Goal: Information Seeking & Learning: Check status

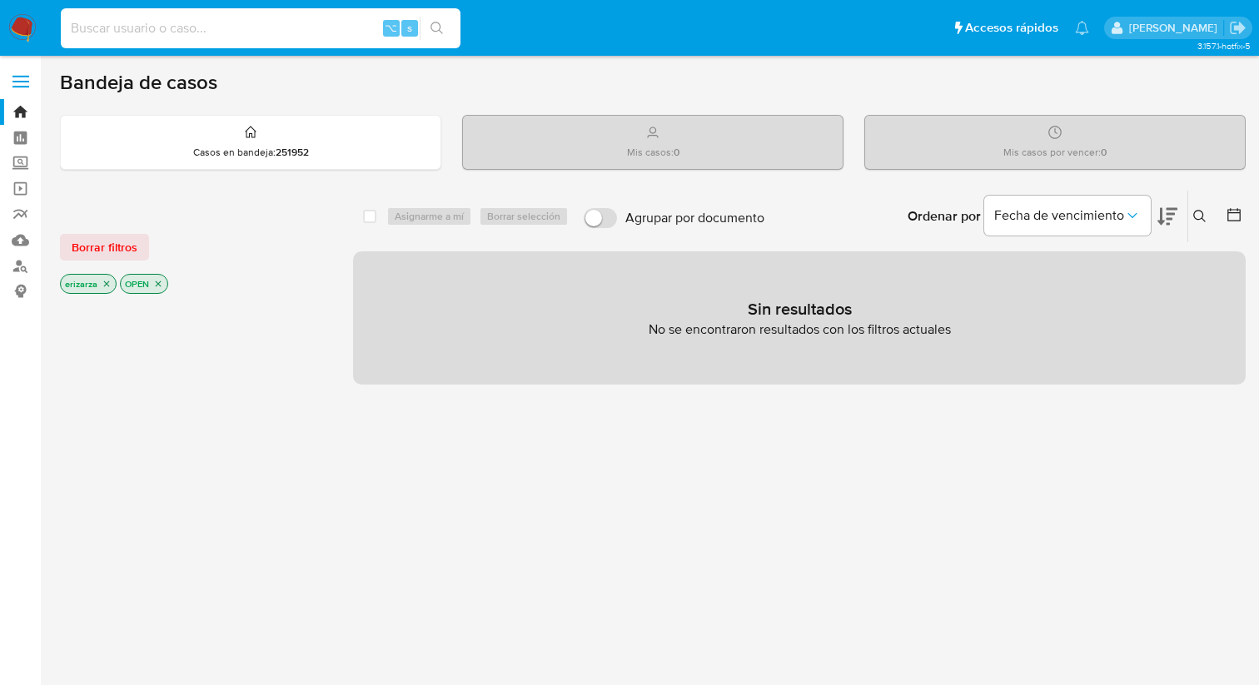
click at [185, 25] on input at bounding box center [261, 28] width 400 height 22
paste input "1477627282"
type input "1477627282"
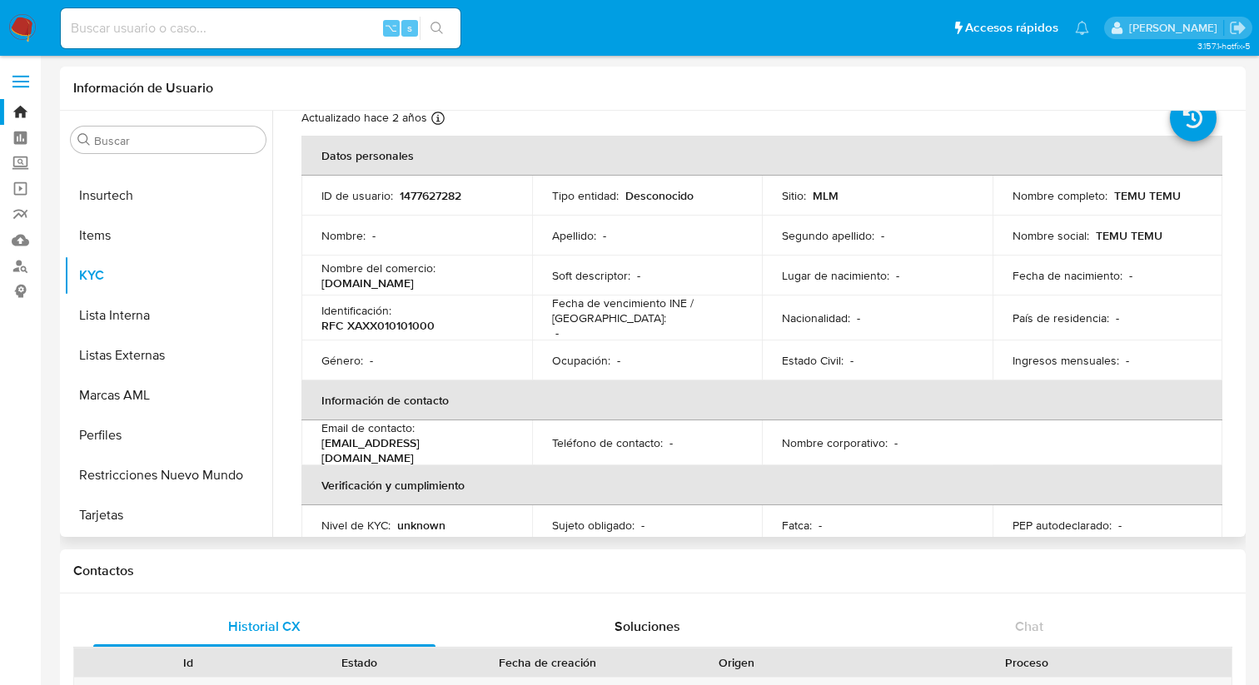
scroll to position [61, 0]
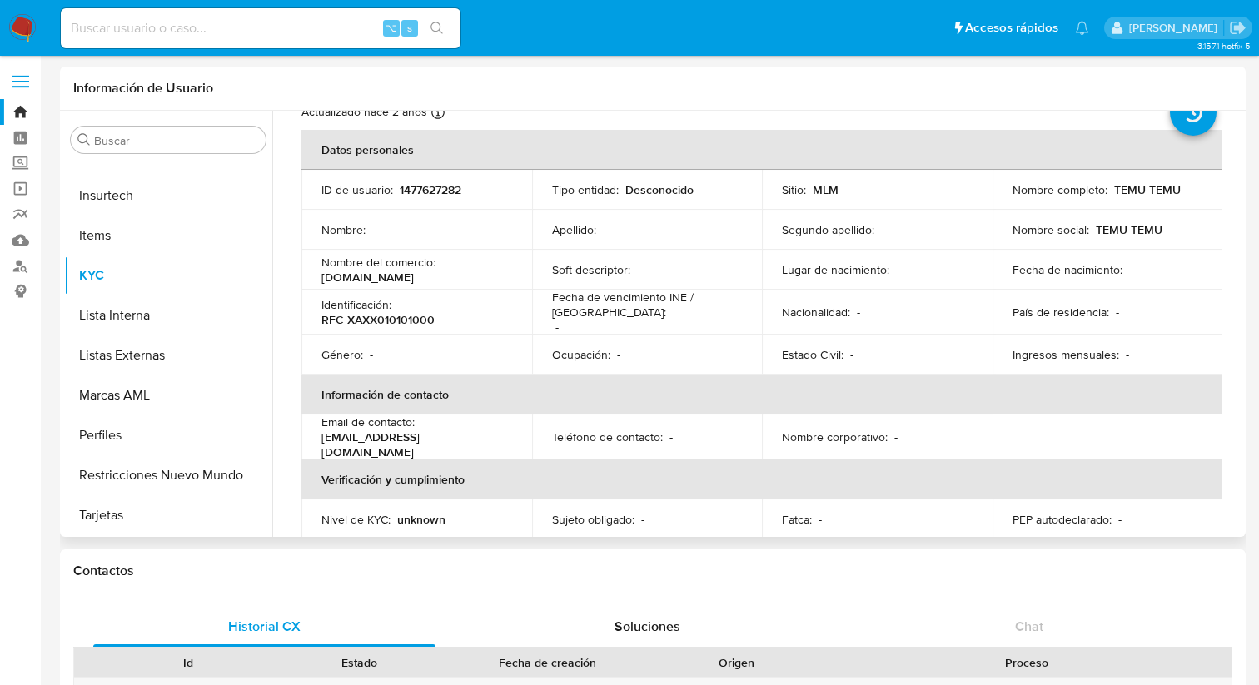
select select "10"
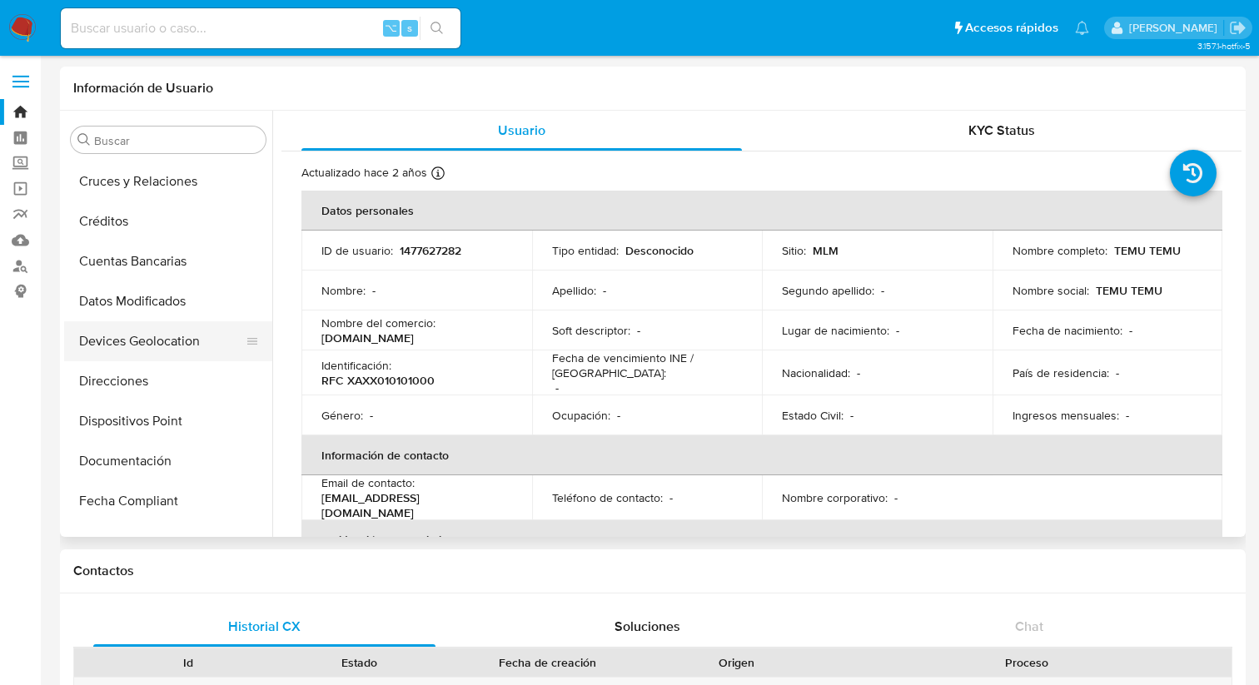
scroll to position [0, 0]
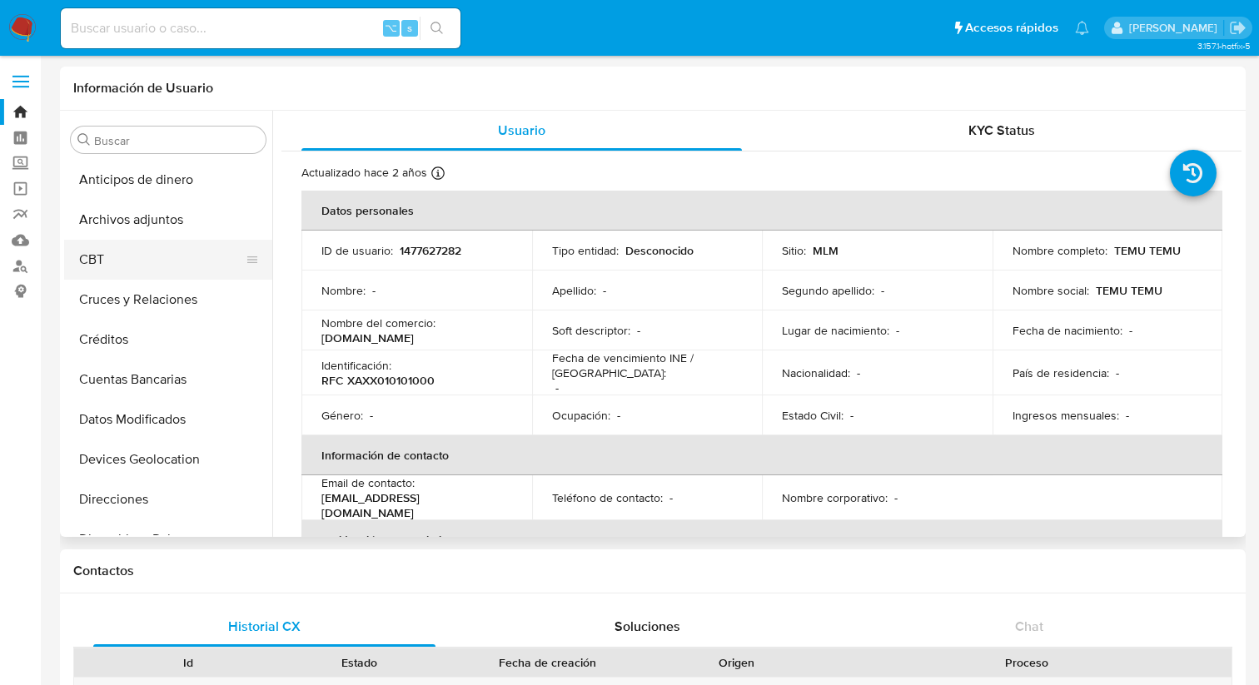
click at [139, 250] on button "CBT" at bounding box center [161, 260] width 195 height 40
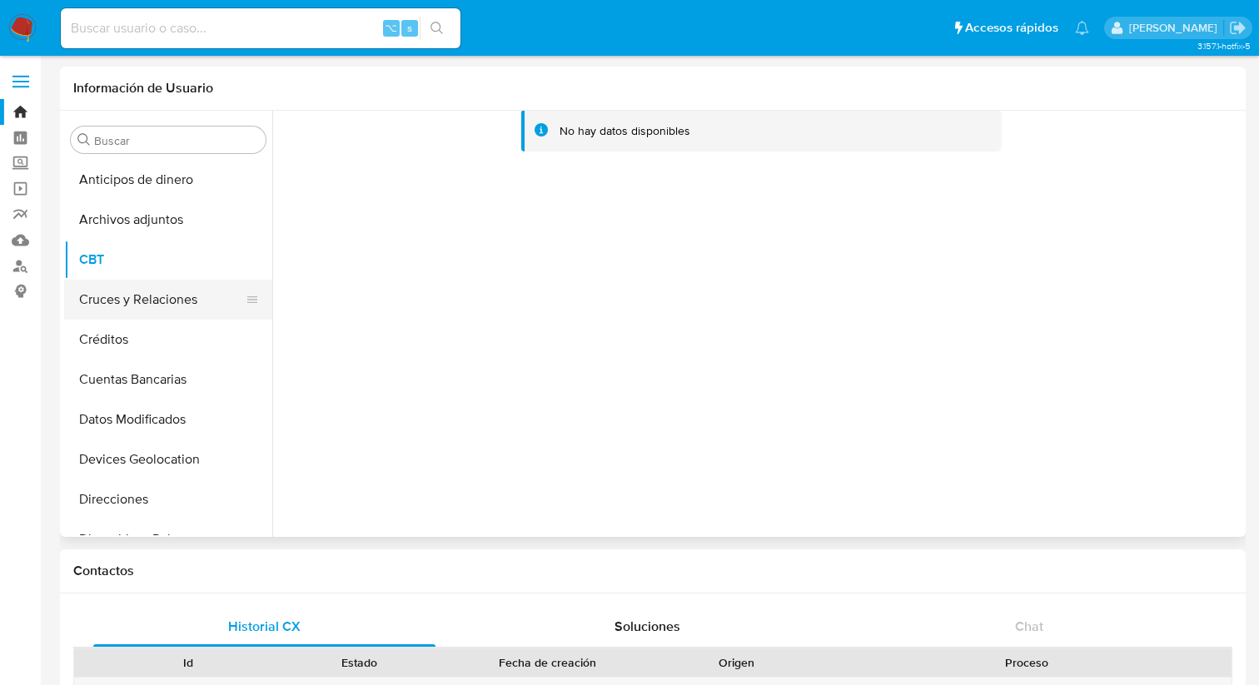
click at [131, 301] on button "Cruces y Relaciones" at bounding box center [161, 300] width 195 height 40
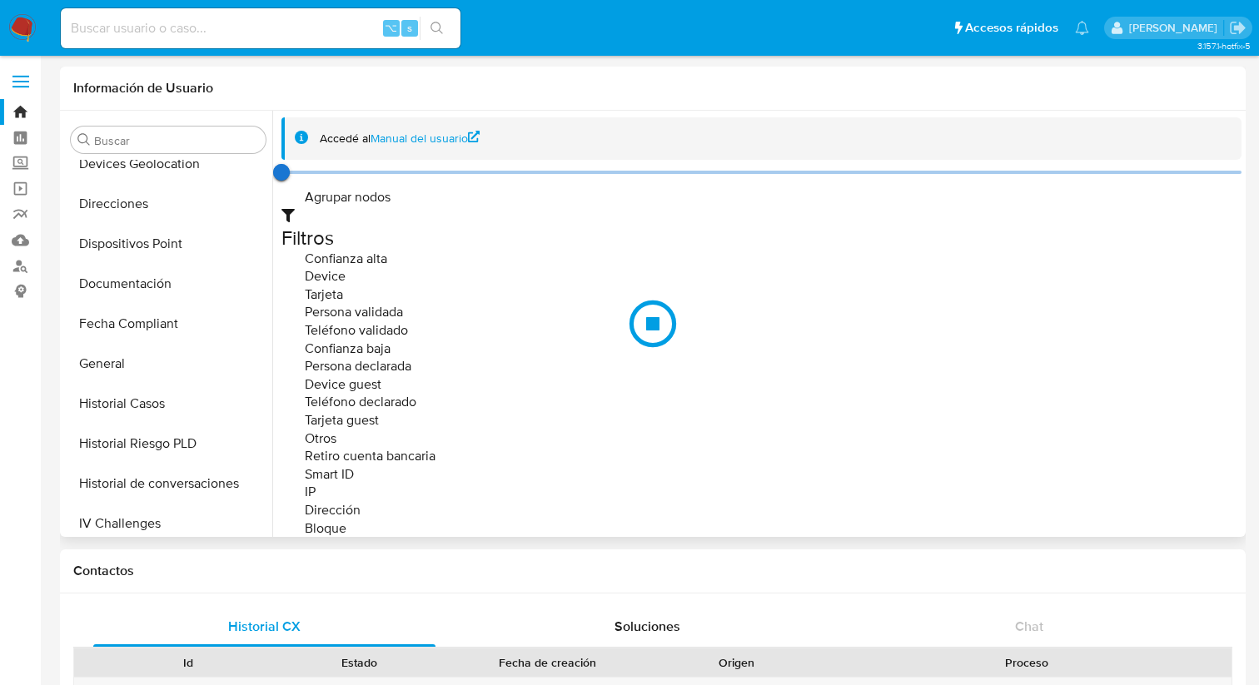
scroll to position [321, 0]
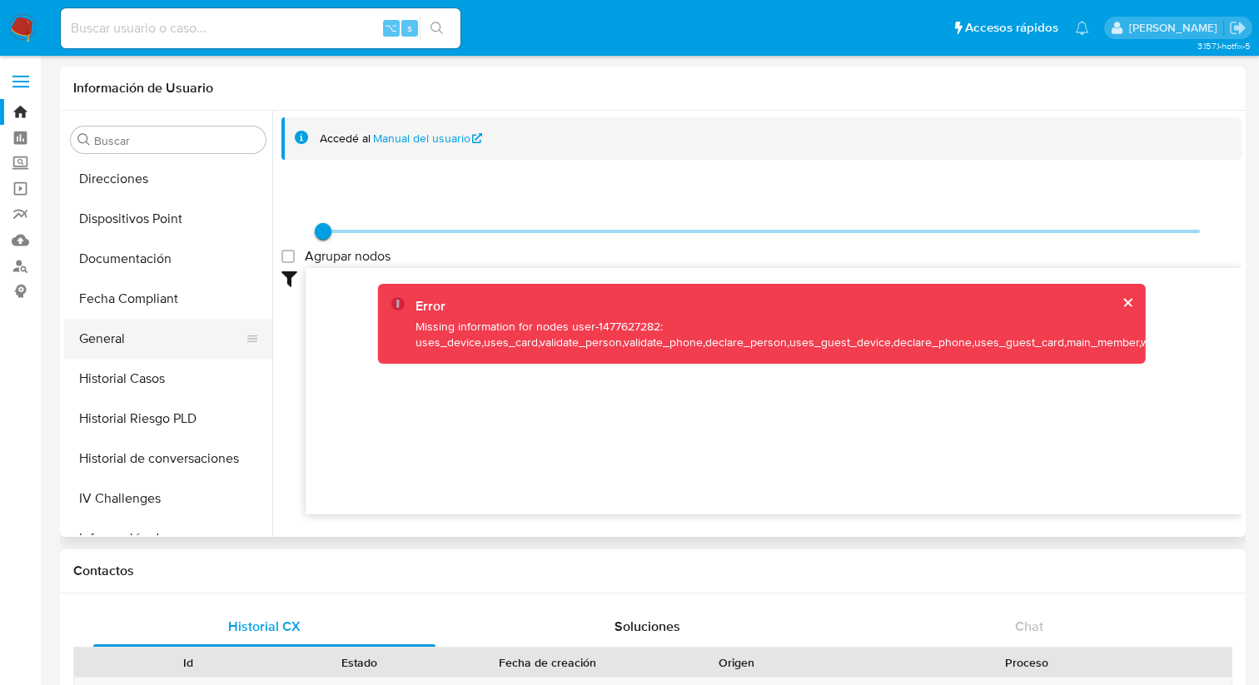
click at [128, 350] on button "General" at bounding box center [161, 339] width 195 height 40
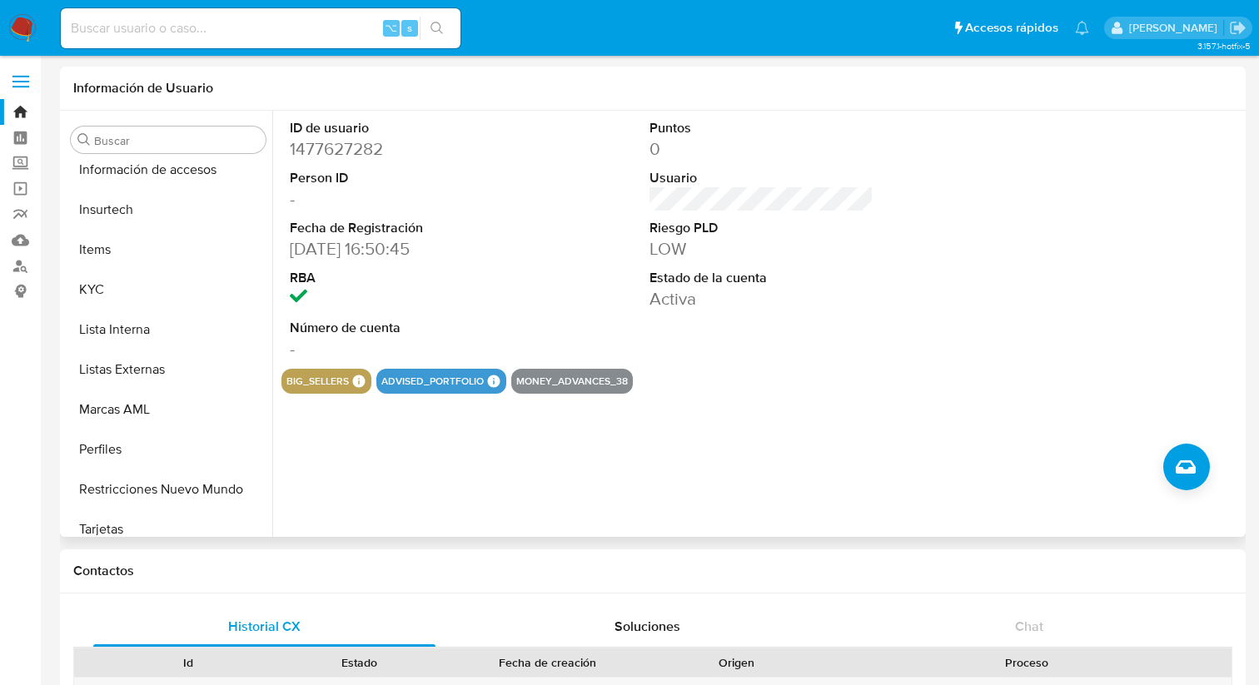
scroll to position [703, 0]
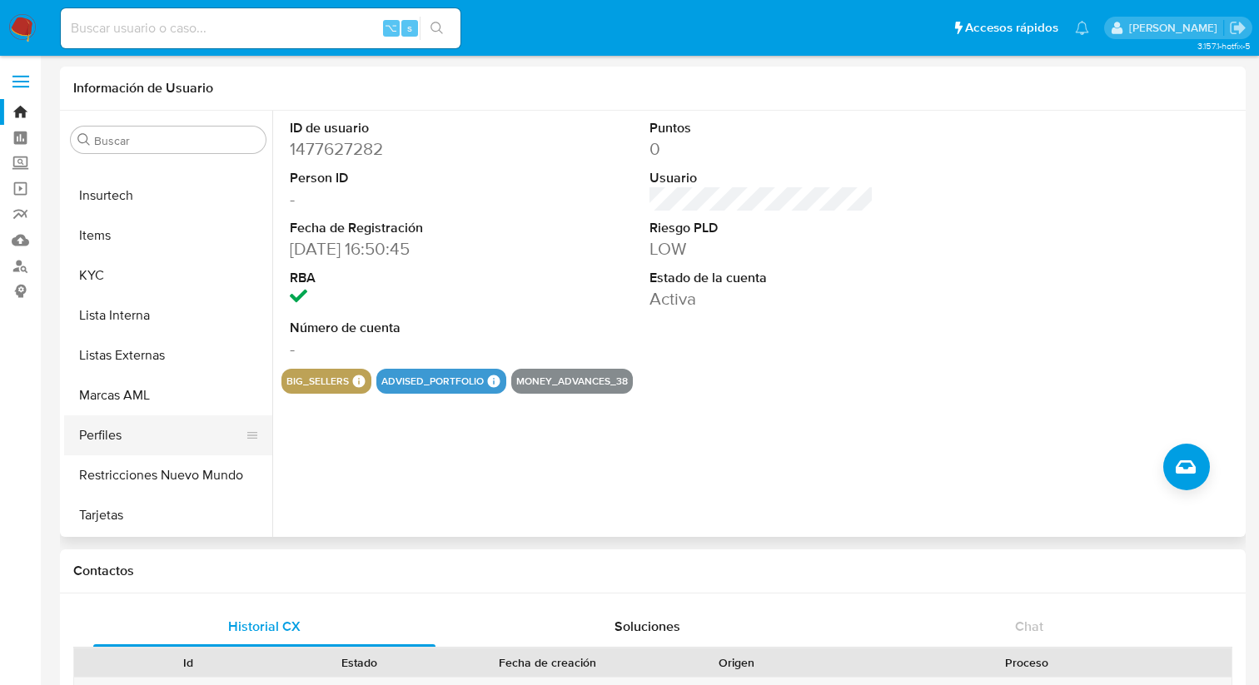
click at [133, 424] on button "Perfiles" at bounding box center [161, 435] width 195 height 40
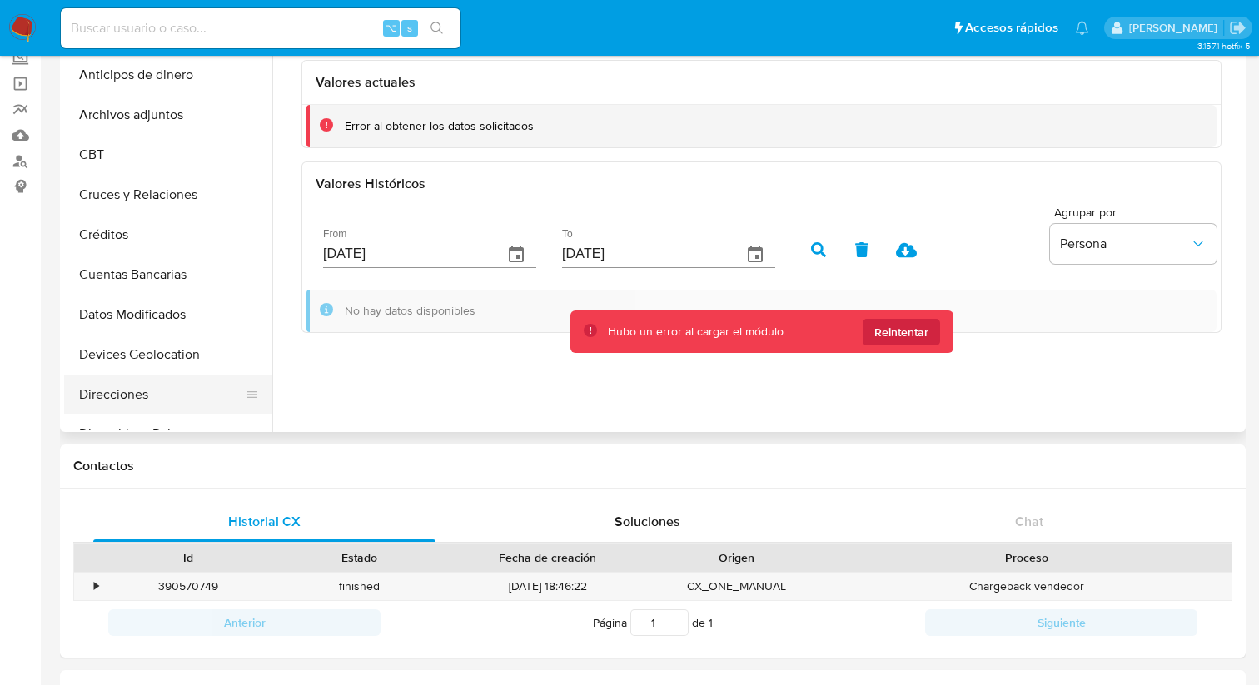
scroll to position [0, 0]
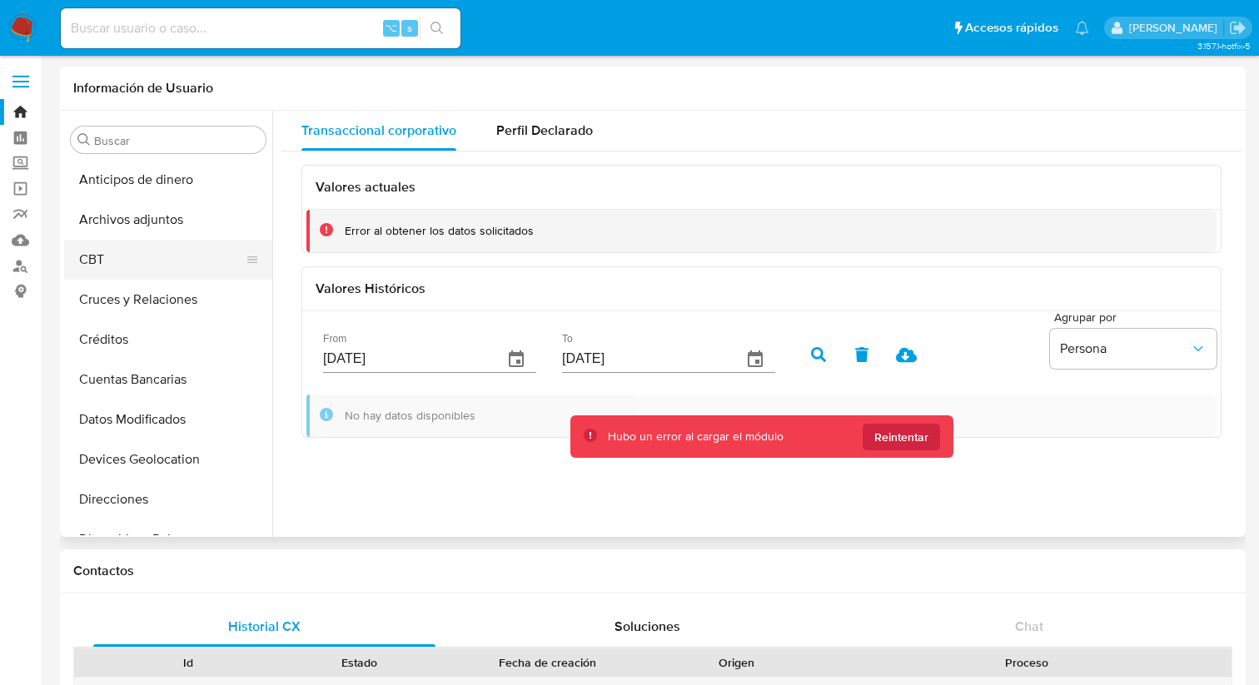
click at [140, 255] on button "CBT" at bounding box center [161, 260] width 195 height 40
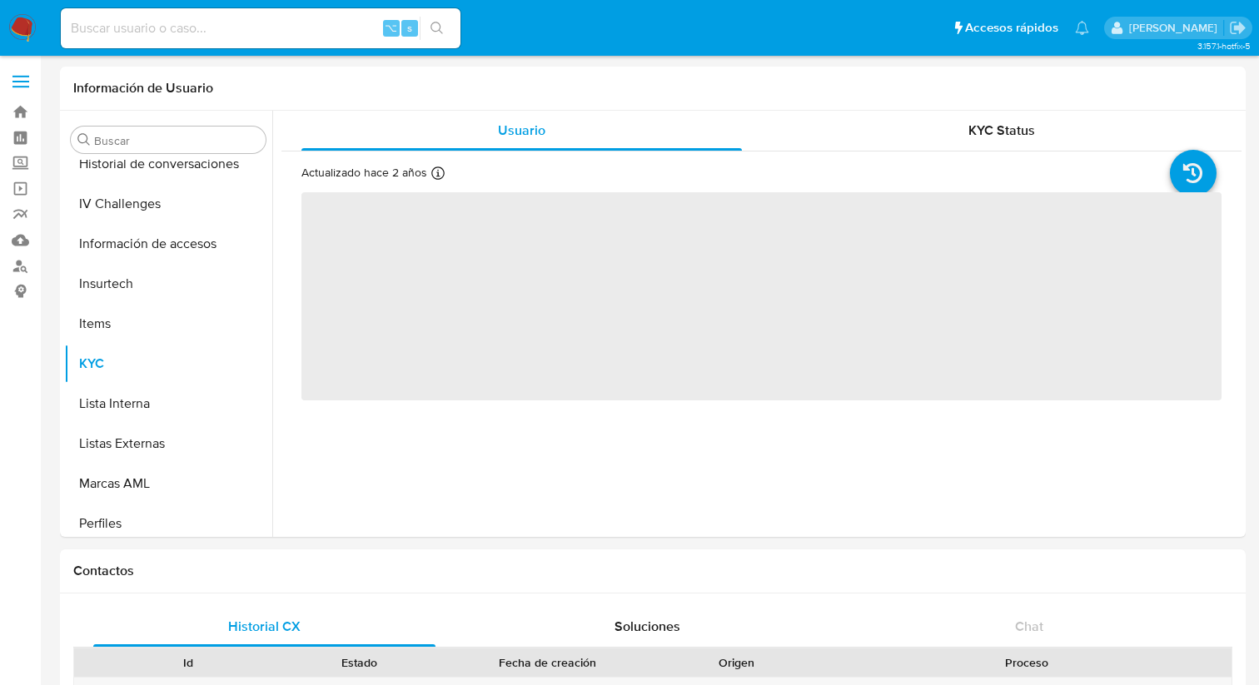
scroll to position [703, 0]
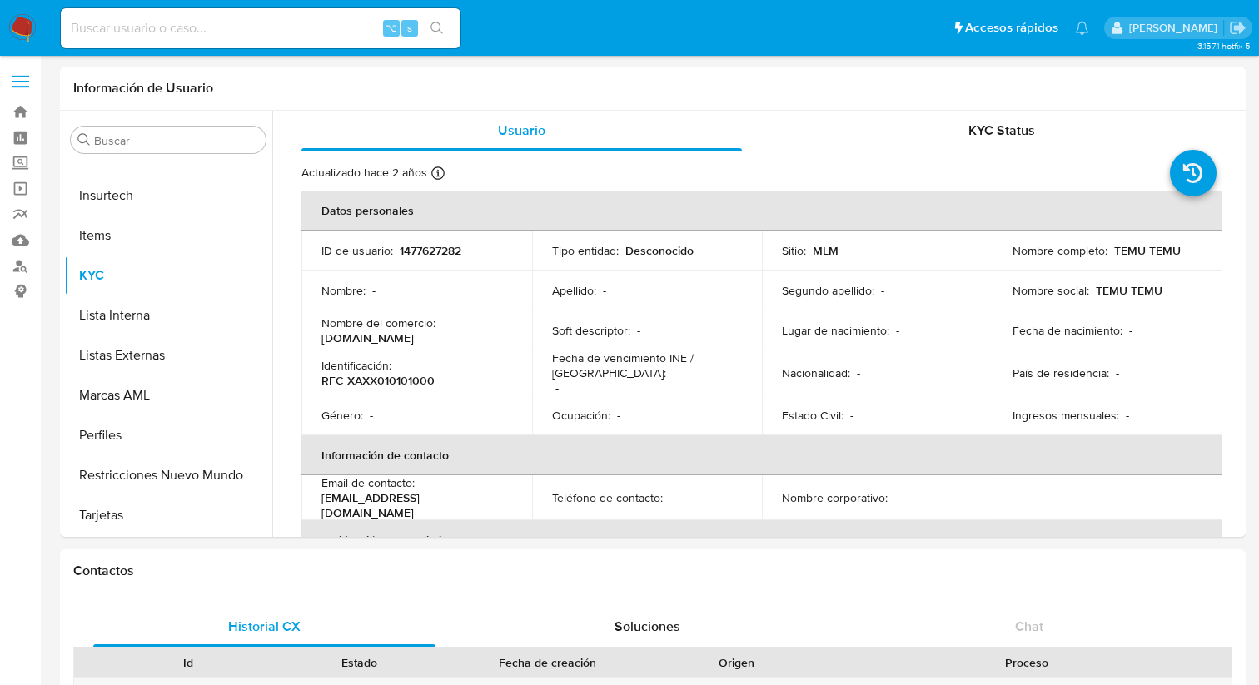
select select "10"
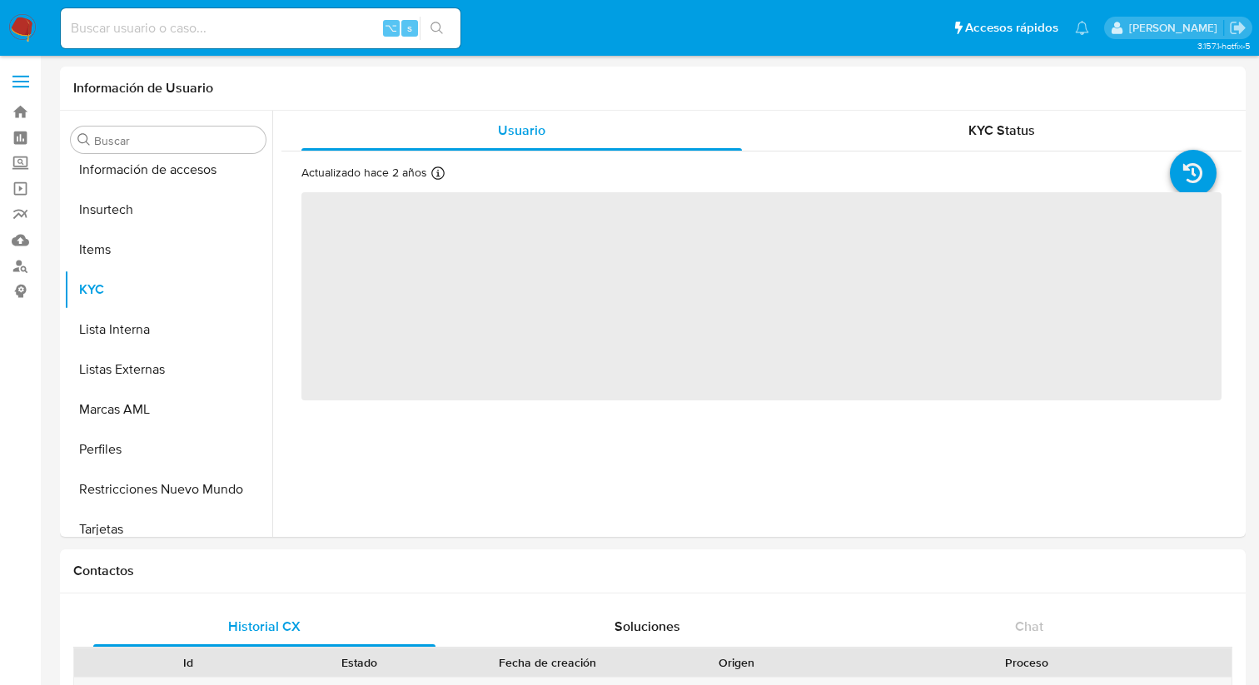
scroll to position [703, 0]
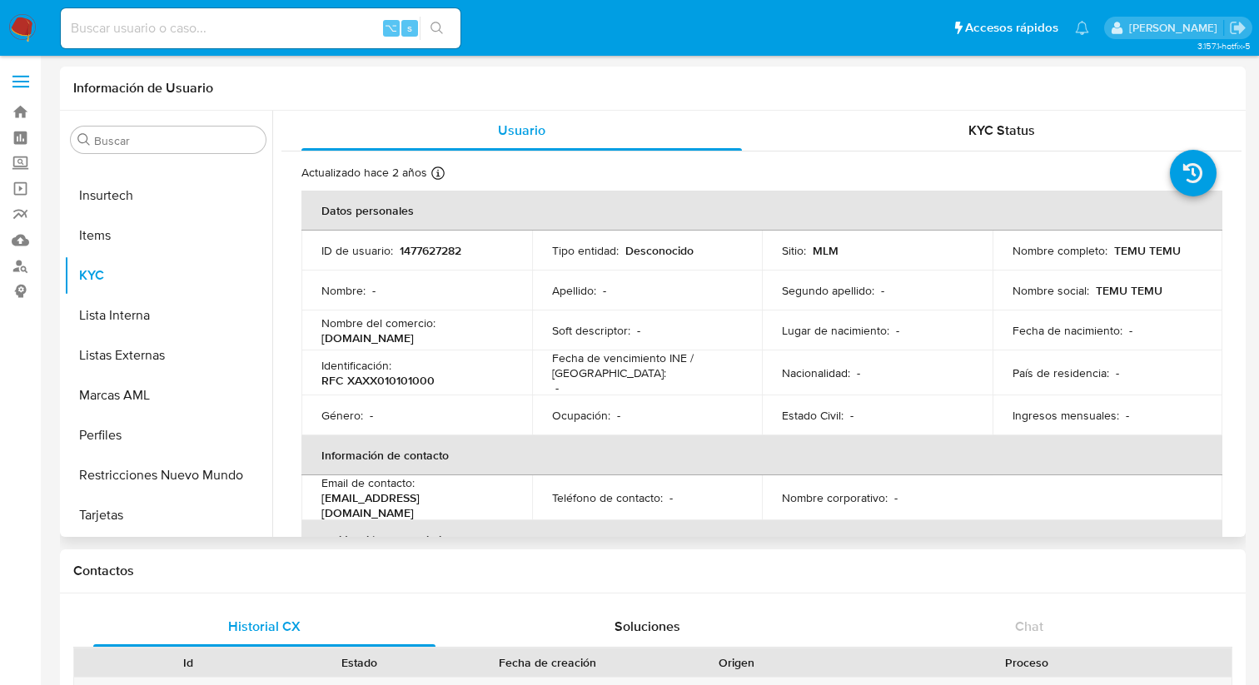
select select "10"
click at [267, 8] on div "⌥ s" at bounding box center [261, 28] width 400 height 40
click at [257, 38] on div "⌥ s" at bounding box center [261, 28] width 400 height 40
paste input "1886507141"
type input "1886507141"
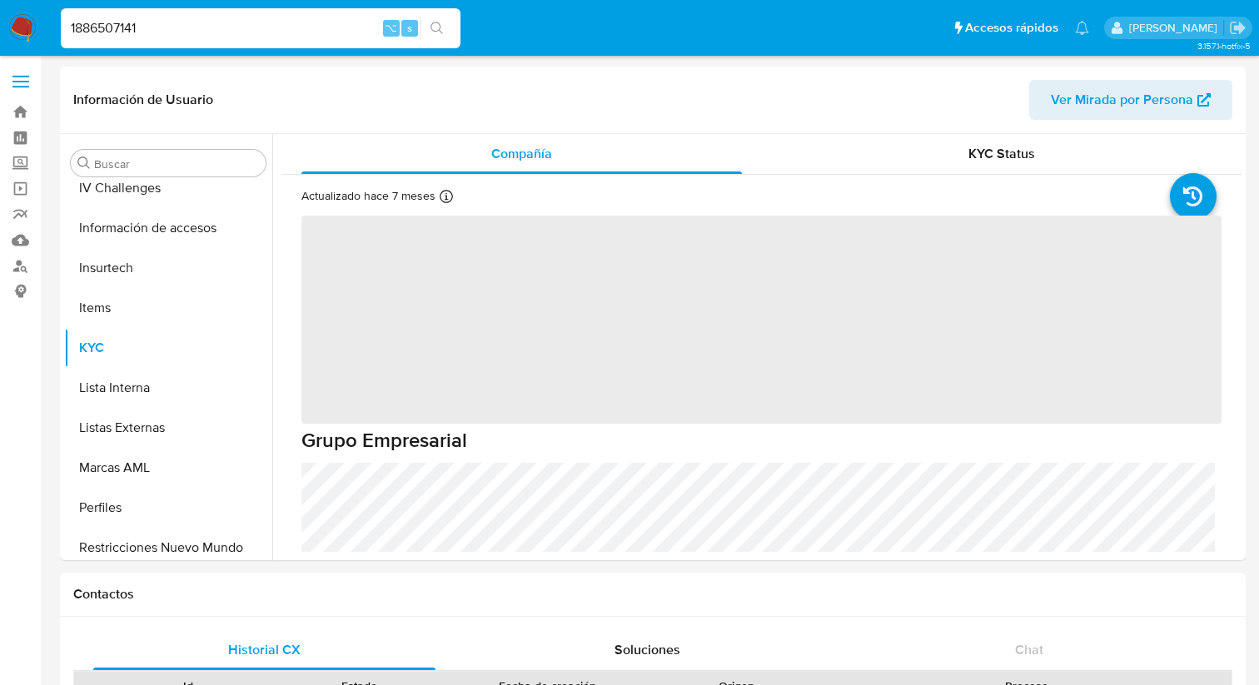
scroll to position [703, 0]
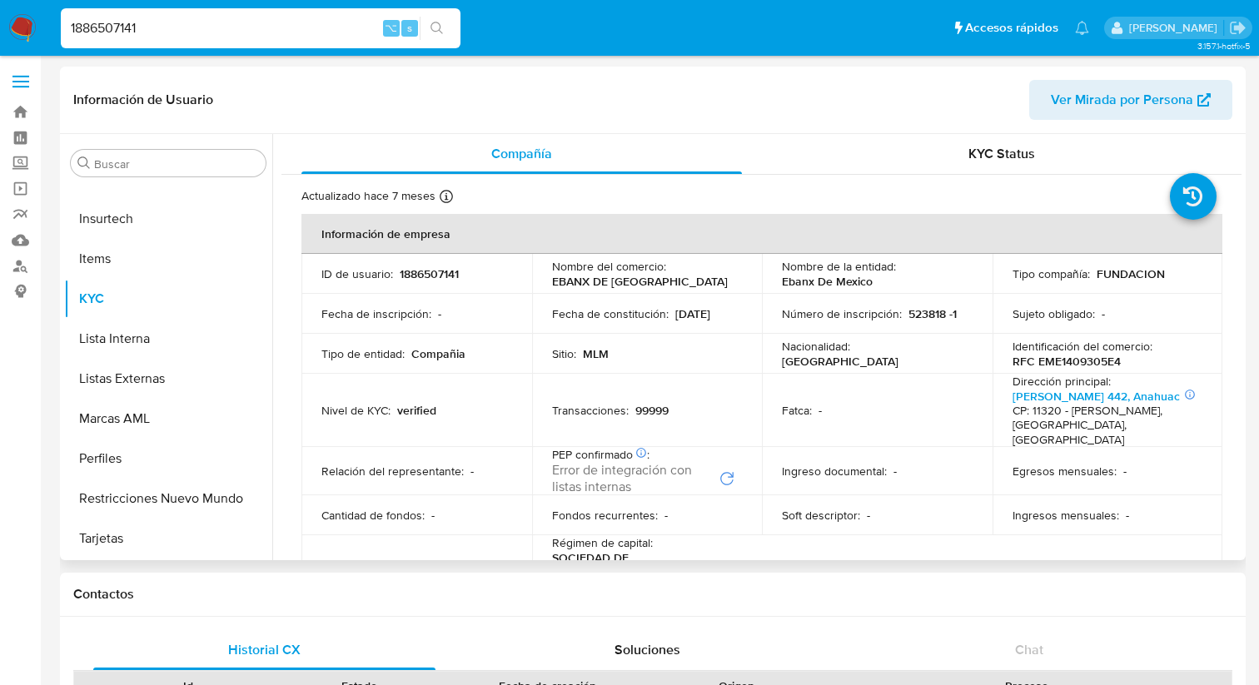
select select "10"
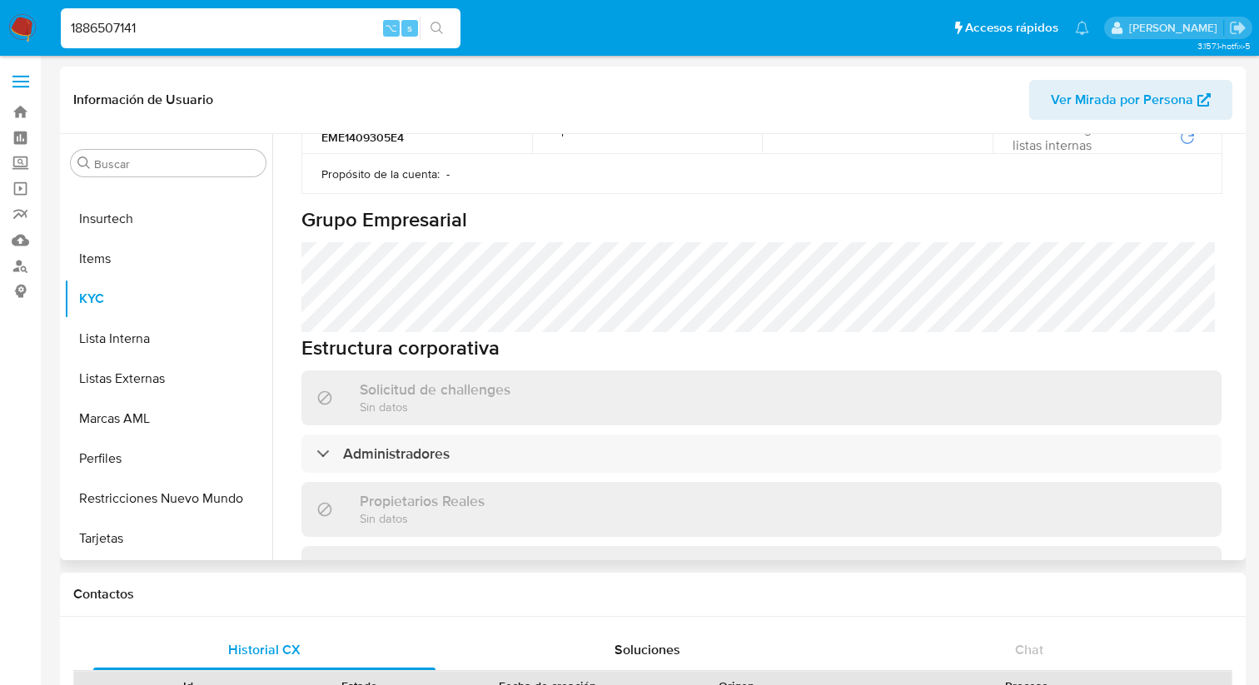
scroll to position [739, 0]
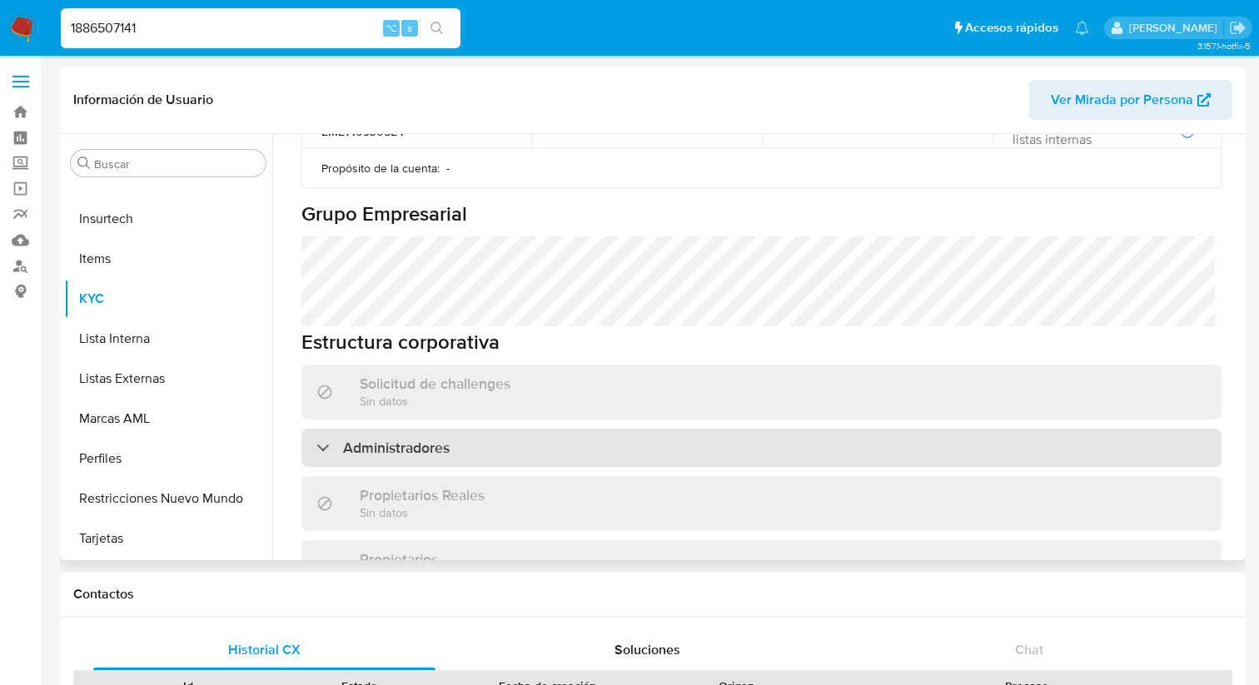
click at [686, 429] on div "Administradores" at bounding box center [761, 448] width 920 height 38
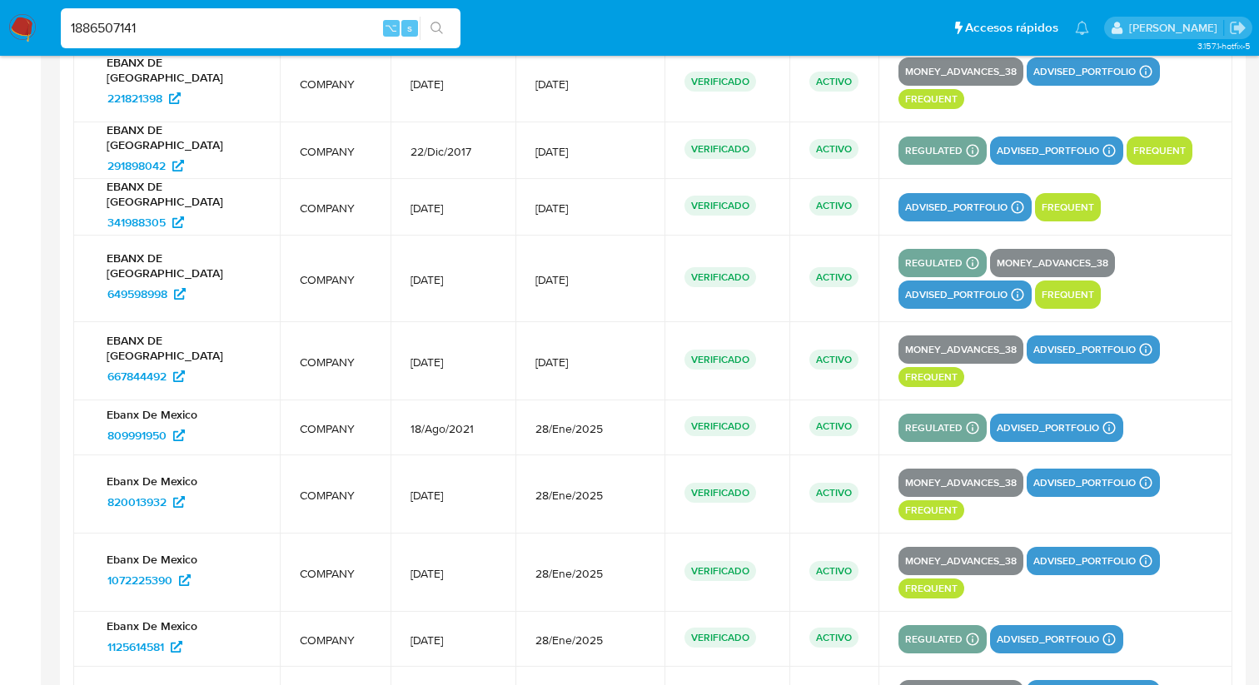
scroll to position [2254, 0]
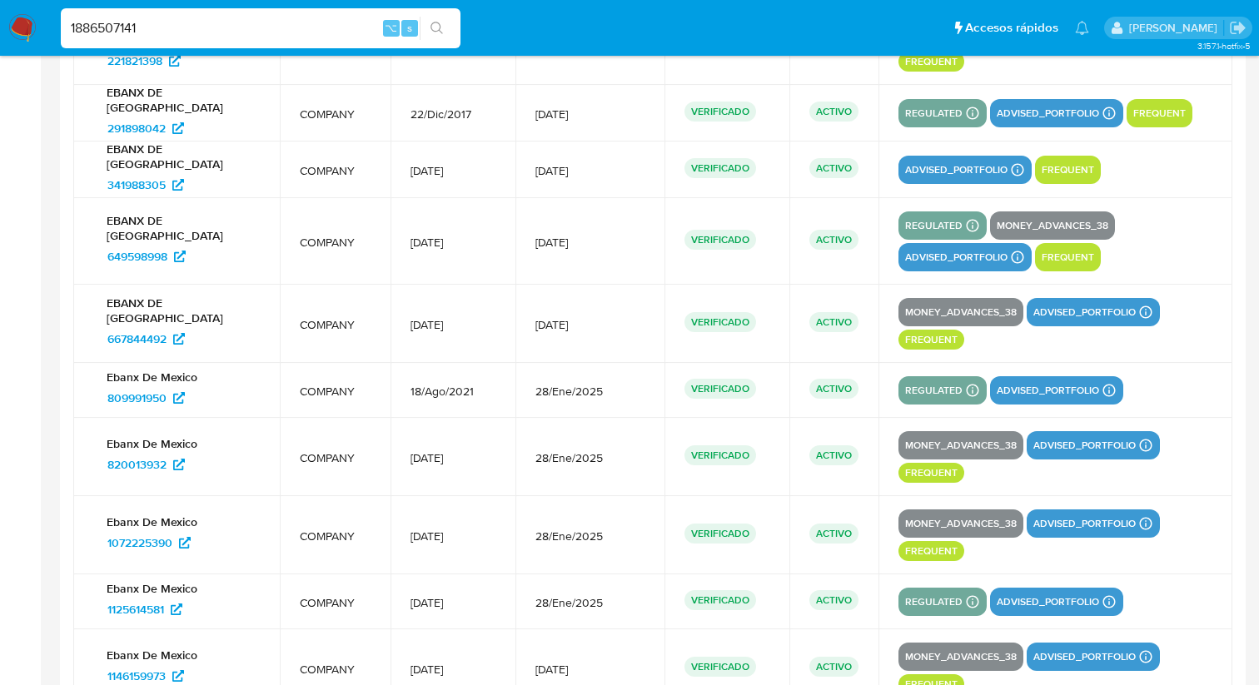
drag, startPoint x: 188, startPoint y: 28, endPoint x: 21, endPoint y: 1, distance: 169.6
click at [21, 1] on nav "Pausado Ver notificaciones 1886507141 ⌥ s Accesos rápidos Presiona las siguient…" at bounding box center [629, 28] width 1259 height 56
paste input "202293372"
type input "2022933721"
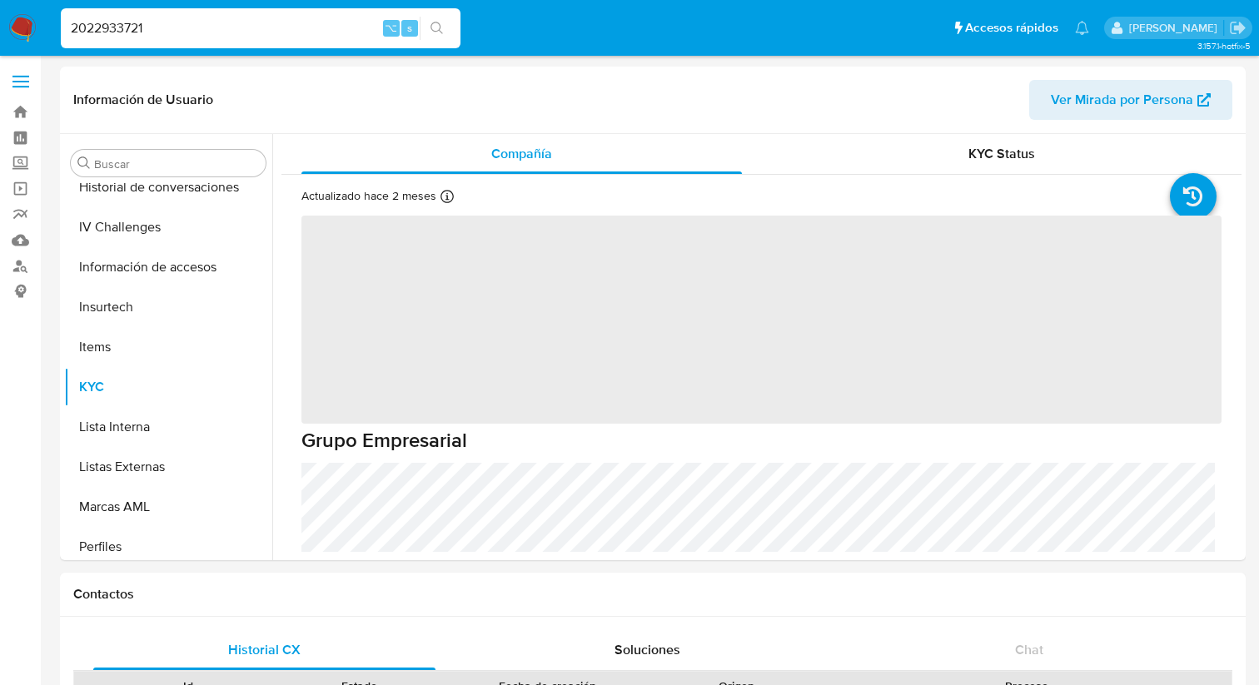
scroll to position [703, 0]
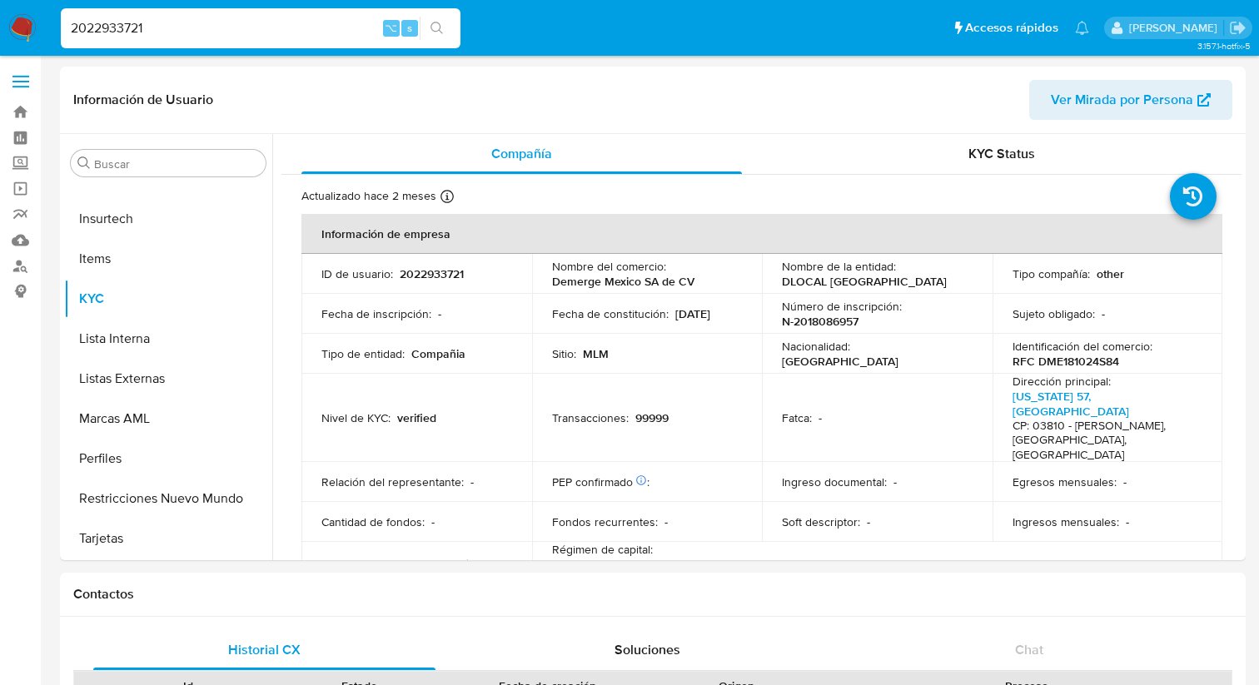
select select "10"
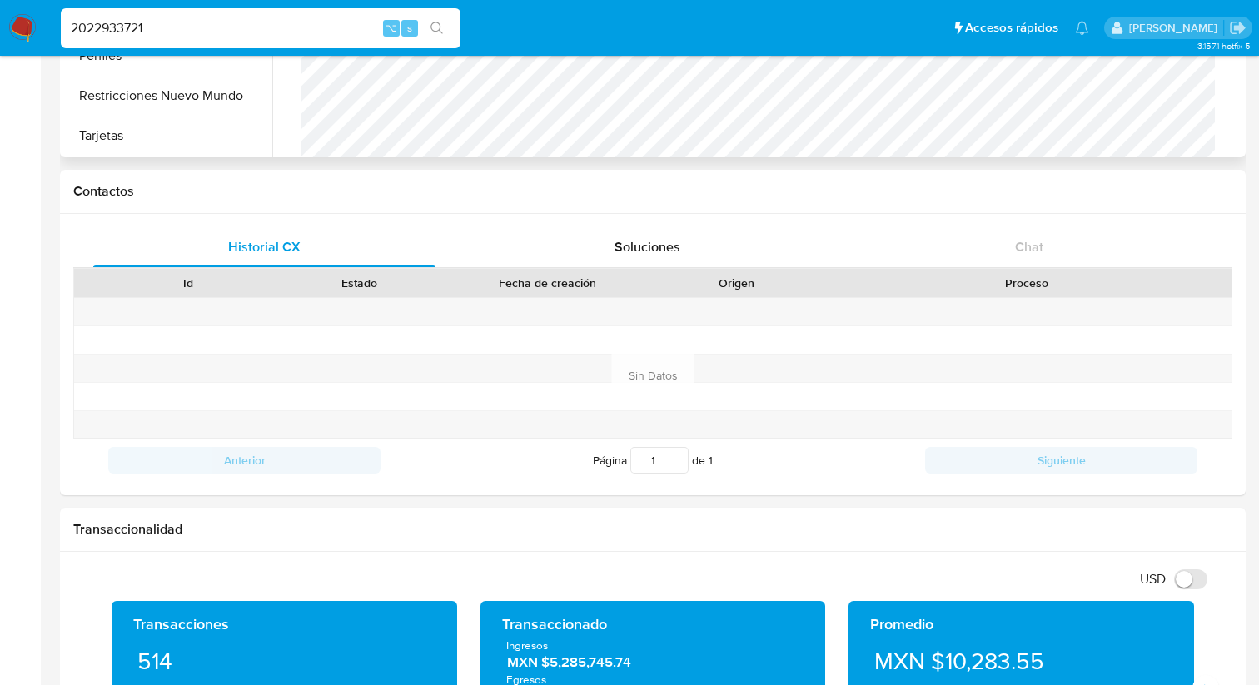
scroll to position [0, 0]
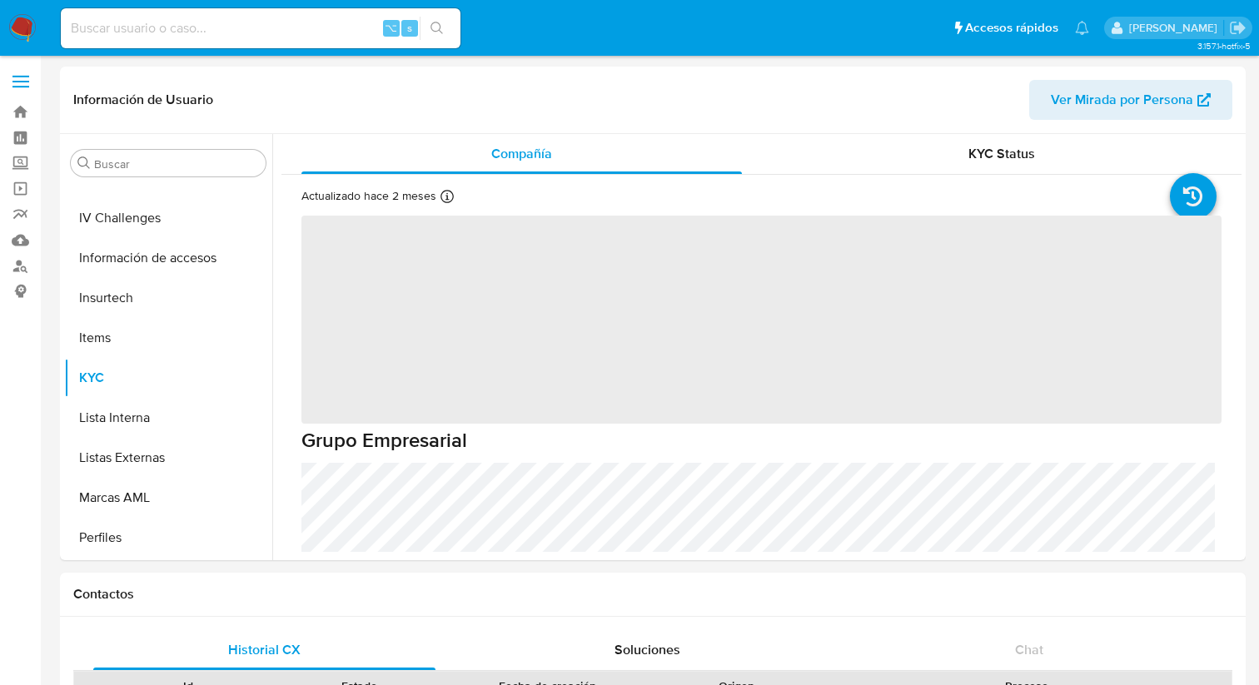
scroll to position [703, 0]
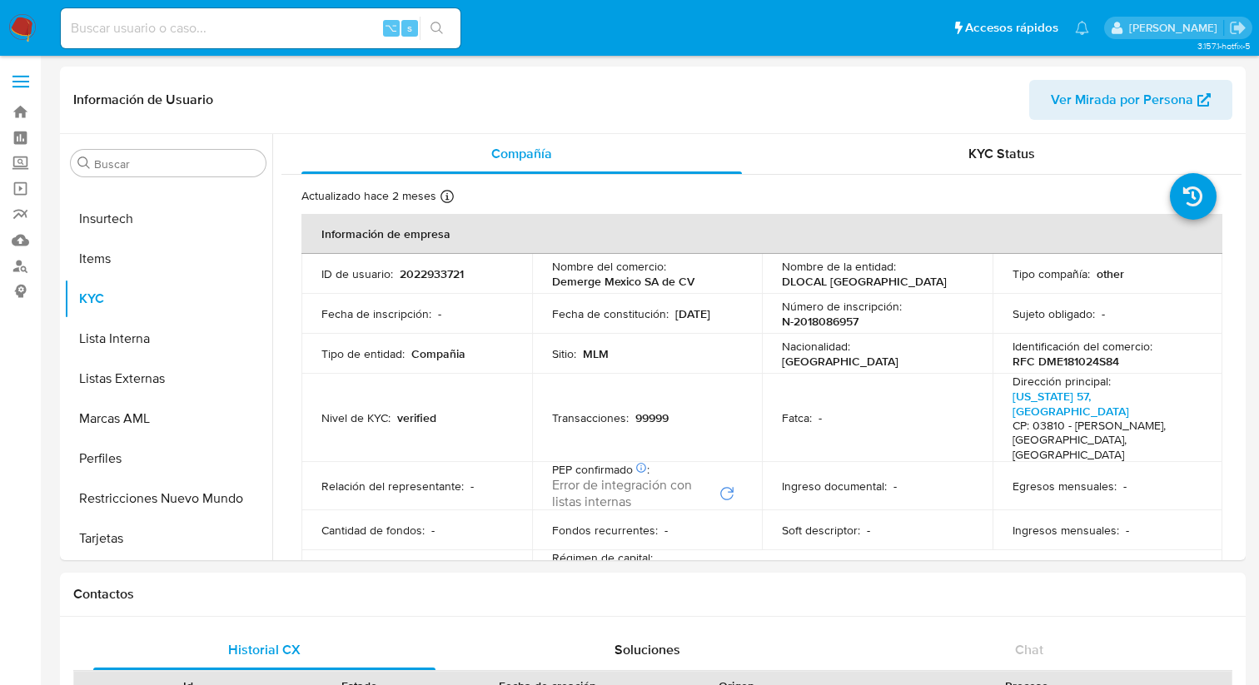
select select "10"
